Goal: Navigation & Orientation: Find specific page/section

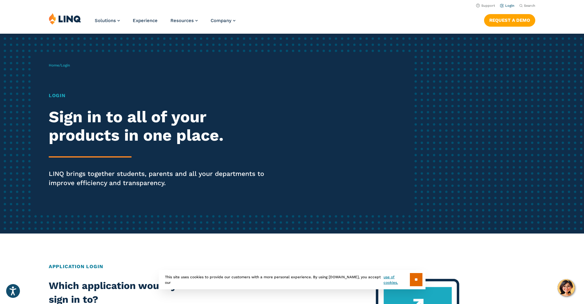
click at [503, 6] on link "Login" at bounding box center [507, 6] width 14 height 4
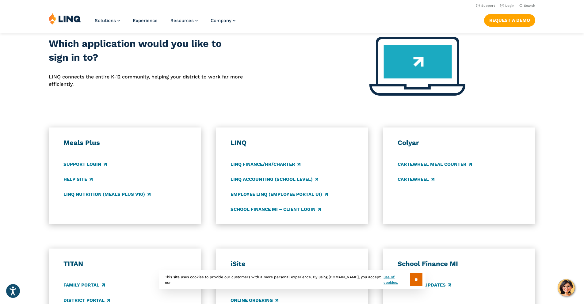
scroll to position [173, 0]
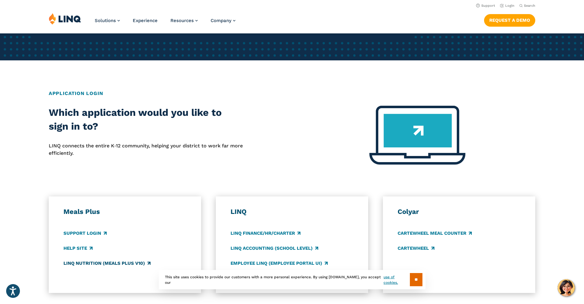
click at [100, 263] on link "LINQ Nutrition (Meals Plus v10)" at bounding box center [106, 263] width 87 height 7
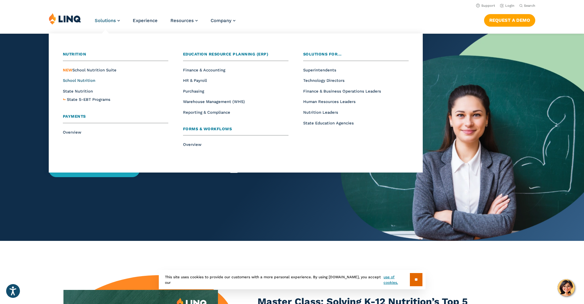
click at [81, 80] on span "School Nutrition" at bounding box center [79, 80] width 32 height 5
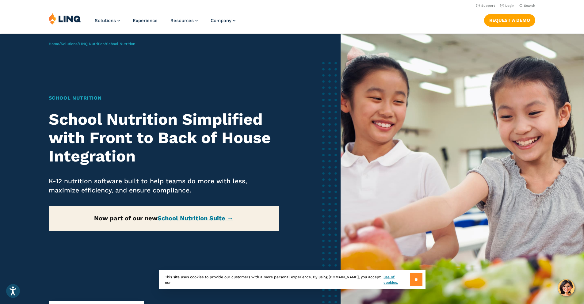
click at [414, 283] on input "**" at bounding box center [416, 279] width 13 height 13
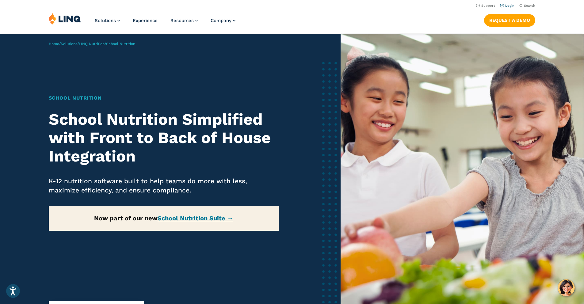
click at [505, 5] on link "Login" at bounding box center [507, 6] width 14 height 4
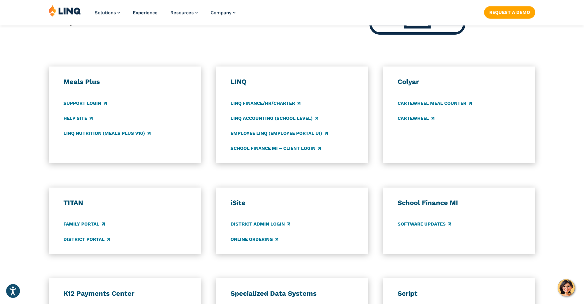
scroll to position [304, 0]
click at [96, 102] on link "Support Login" at bounding box center [84, 102] width 43 height 7
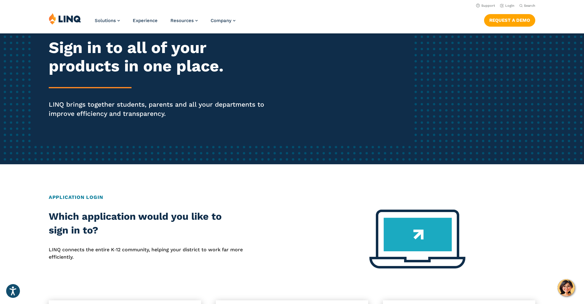
scroll to position [0, 0]
